Goal: Use online tool/utility: Use online tool/utility

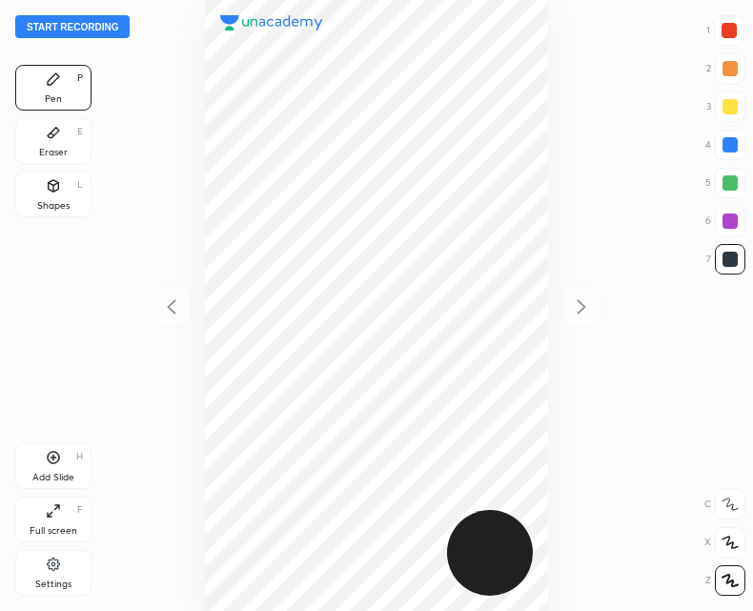
scroll to position [611, 448]
click at [83, 20] on button "Start recording" at bounding box center [72, 26] width 114 height 23
click at [728, 29] on div at bounding box center [729, 30] width 15 height 15
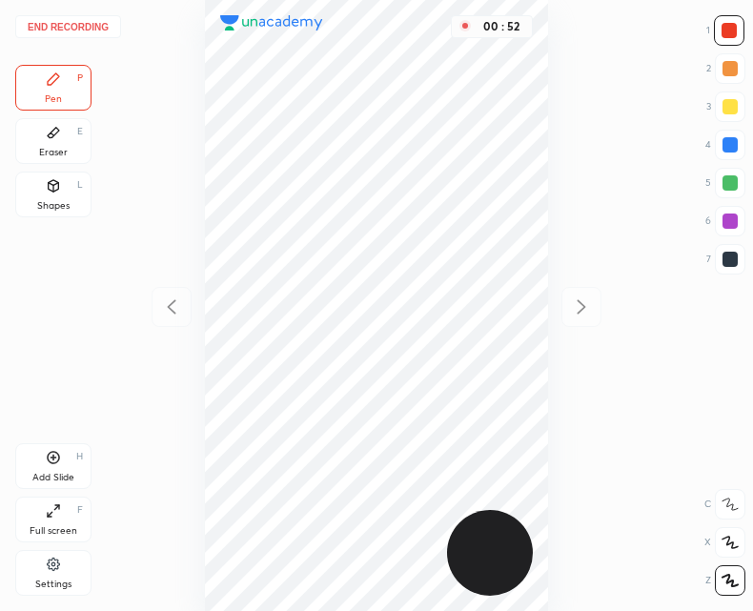
click at [735, 258] on div at bounding box center [730, 259] width 15 height 15
click at [54, 454] on icon at bounding box center [53, 457] width 15 height 15
click at [152, 302] on div at bounding box center [172, 307] width 40 height 40
click at [580, 305] on icon at bounding box center [581, 307] width 23 height 23
click at [174, 314] on icon at bounding box center [171, 307] width 23 height 23
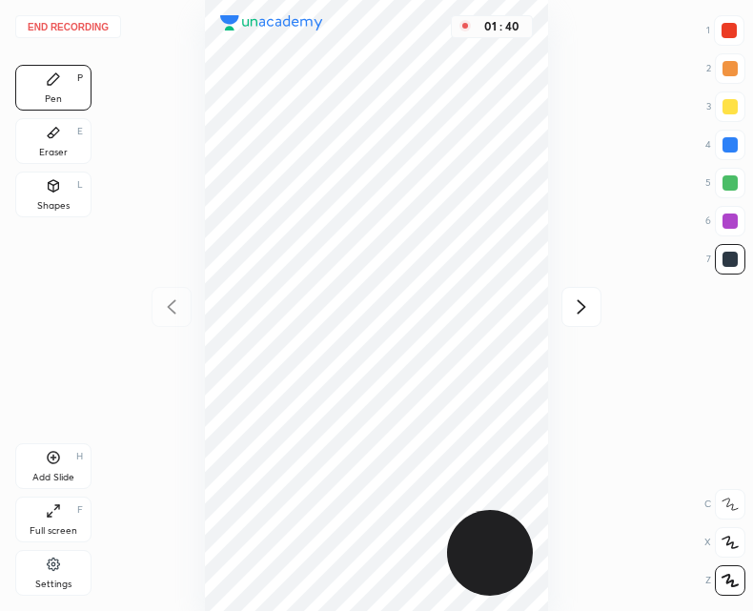
click at [65, 461] on div "Add Slide H" at bounding box center [53, 466] width 76 height 46
click at [171, 313] on icon at bounding box center [171, 307] width 23 height 23
click at [584, 304] on icon at bounding box center [581, 307] width 23 height 23
click at [173, 293] on div at bounding box center [172, 307] width 40 height 40
click at [574, 310] on icon at bounding box center [581, 307] width 23 height 23
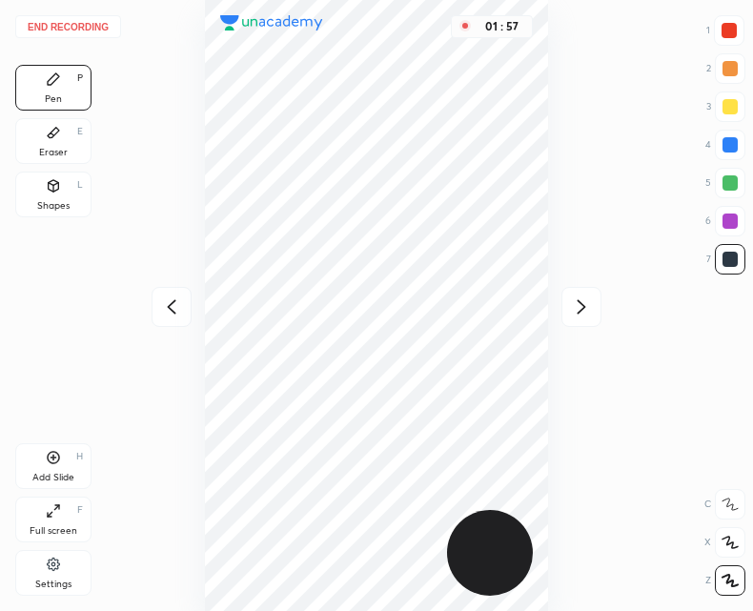
click at [174, 303] on icon at bounding box center [171, 307] width 23 height 23
click at [82, 28] on button "End recording" at bounding box center [68, 26] width 106 height 23
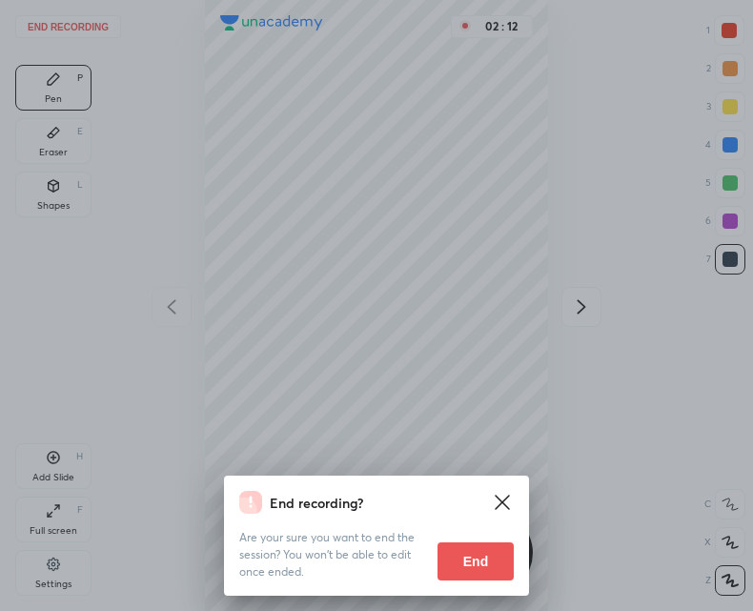
click at [487, 557] on button "End" at bounding box center [476, 562] width 76 height 38
